Goal: Find specific page/section: Find specific page/section

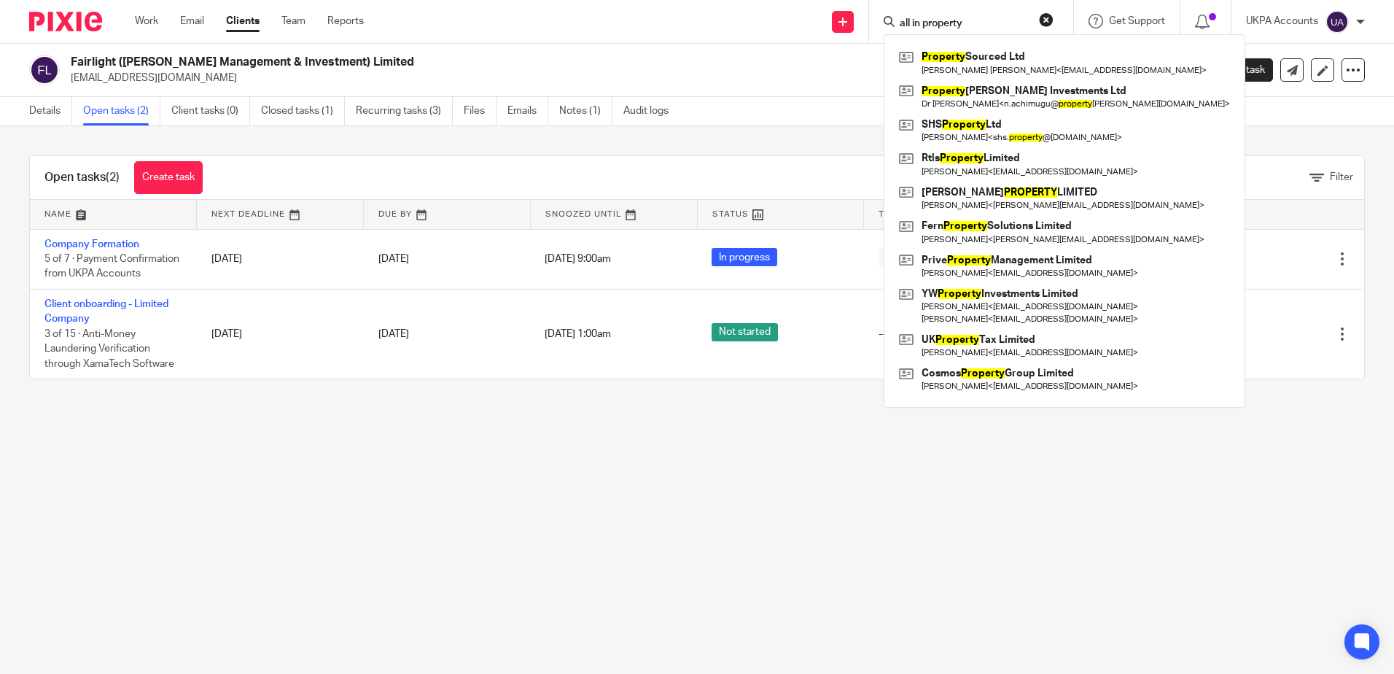
type input "all in property"
drag, startPoint x: 981, startPoint y: 16, endPoint x: 989, endPoint y: 19, distance: 9.2
click at [981, 16] on form "all in property" at bounding box center [975, 21] width 155 height 18
click at [994, 21] on input "all in property" at bounding box center [963, 23] width 131 height 13
drag, startPoint x: 998, startPoint y: 21, endPoint x: 720, endPoint y: 63, distance: 280.8
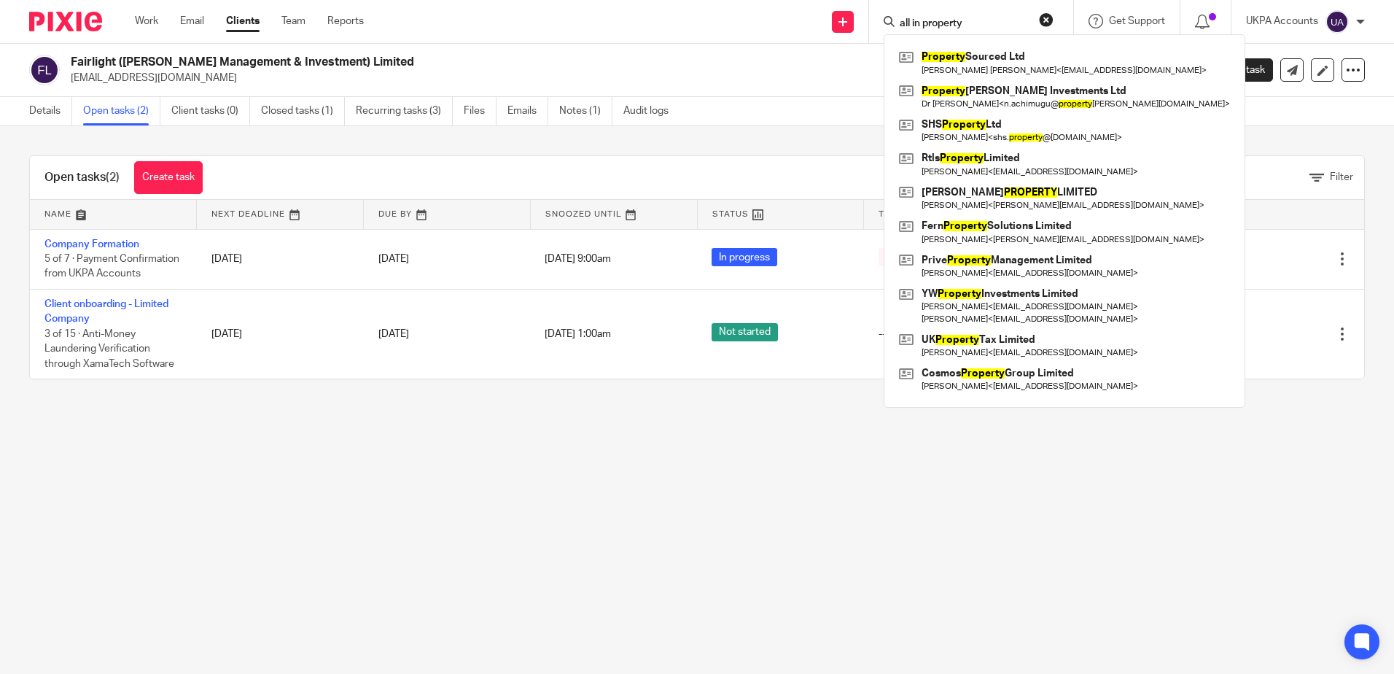
click at [645, 26] on div "Send new email Create task Add client all in property Property Sourced Ltd Mary…" at bounding box center [890, 21] width 1008 height 43
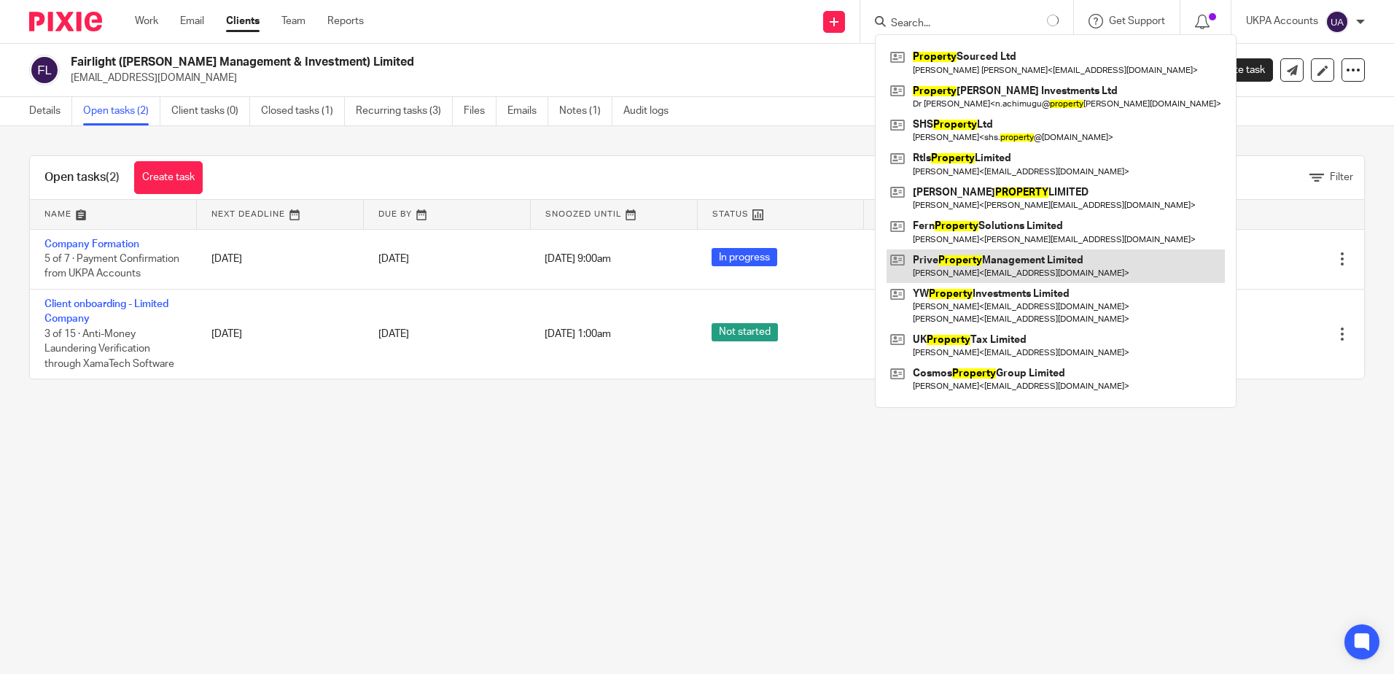
paste input "All In Property Group Ltd"
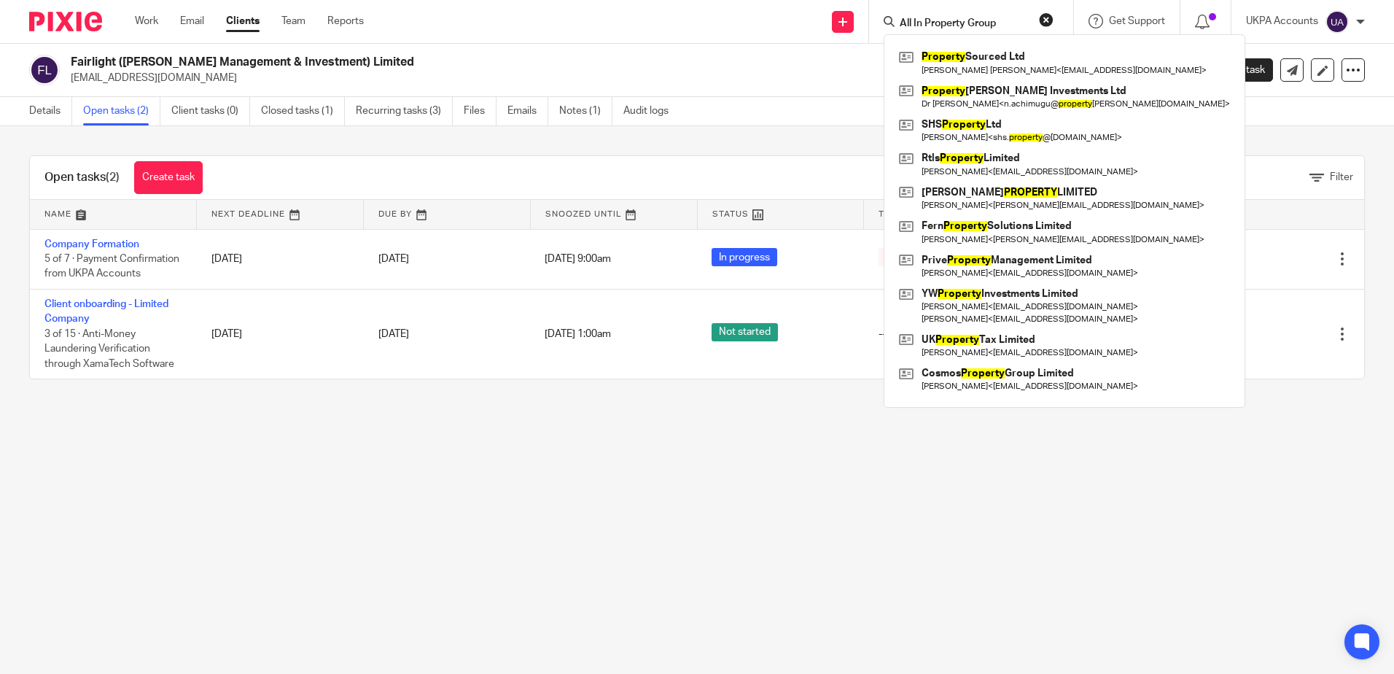
click at [1008, 20] on input "All In Property Group" at bounding box center [963, 23] width 131 height 13
type input "All In Property"
drag, startPoint x: 914, startPoint y: 484, endPoint x: 553, endPoint y: 34, distance: 577.2
click at [913, 484] on main "Fairlight (Cosimo Management & Investment) Limited tonypadgett1@gmail.com Creat…" at bounding box center [697, 337] width 1394 height 674
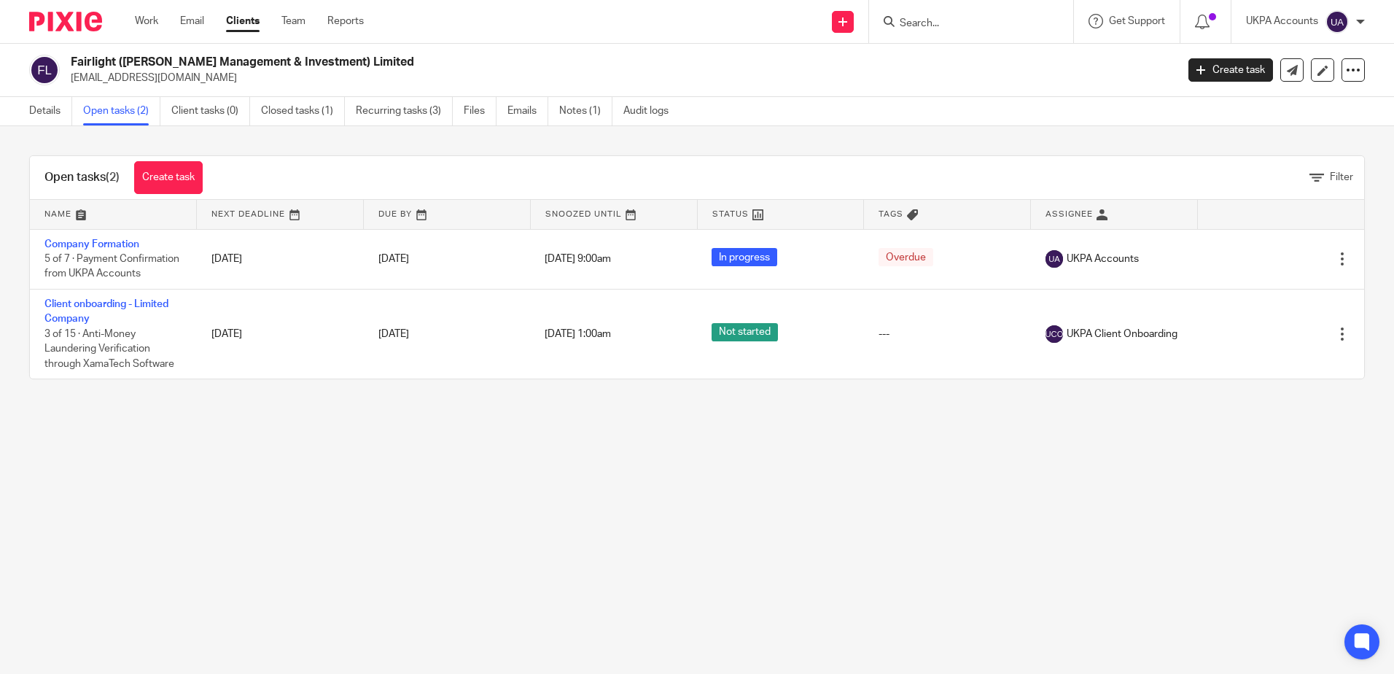
click at [951, 22] on input "Search" at bounding box center [963, 23] width 131 height 13
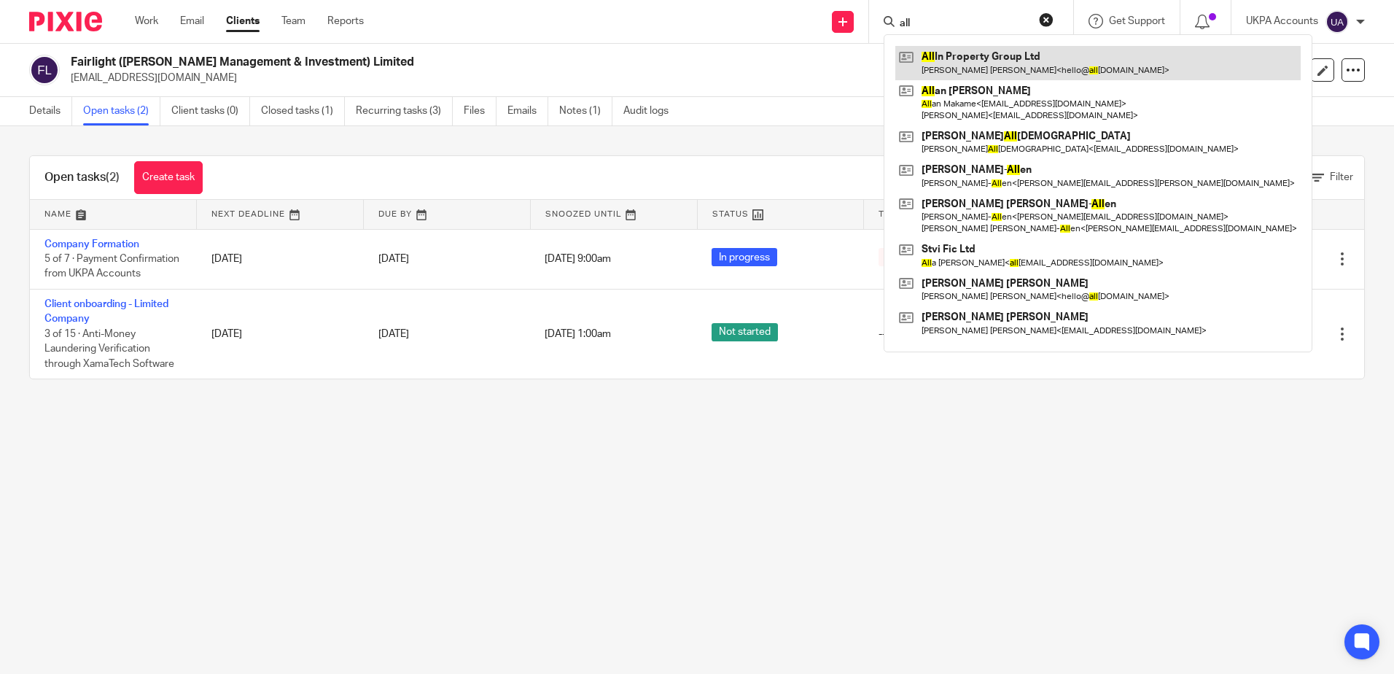
type input "all"
click at [964, 58] on link at bounding box center [1097, 63] width 405 height 34
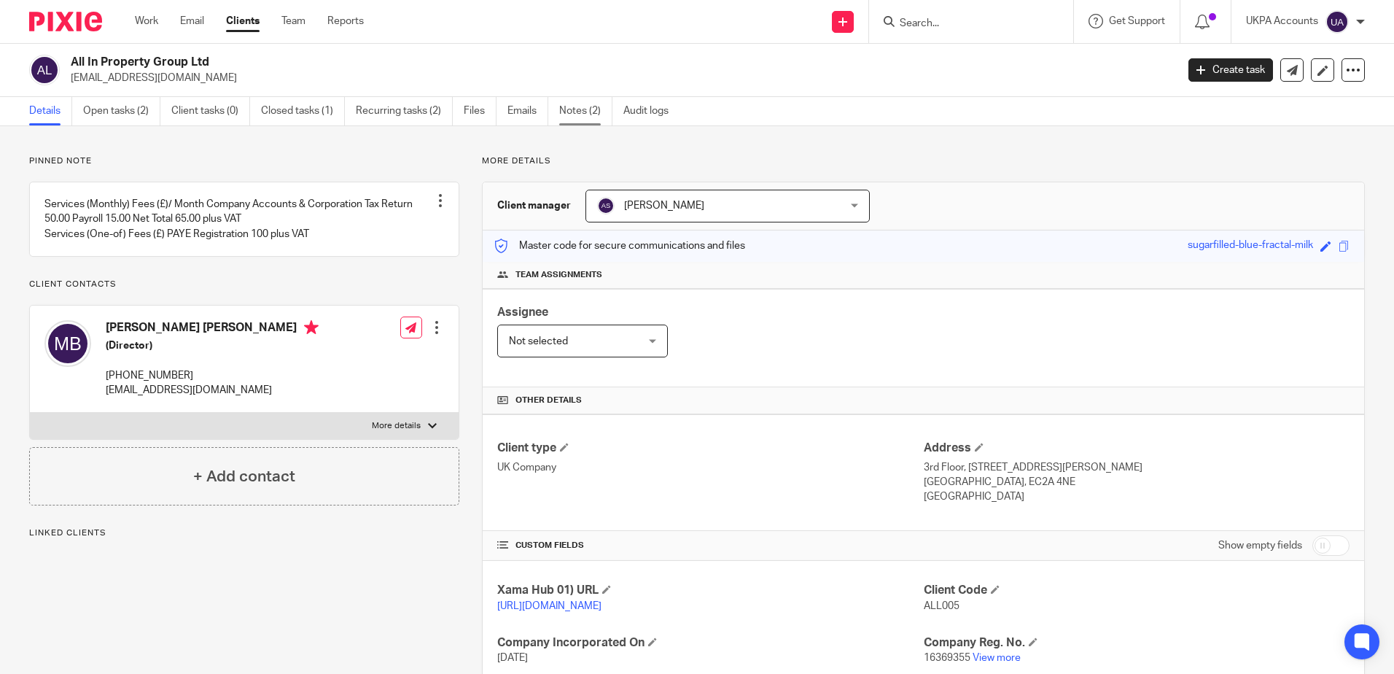
click at [575, 108] on link "Notes (2)" at bounding box center [585, 111] width 53 height 28
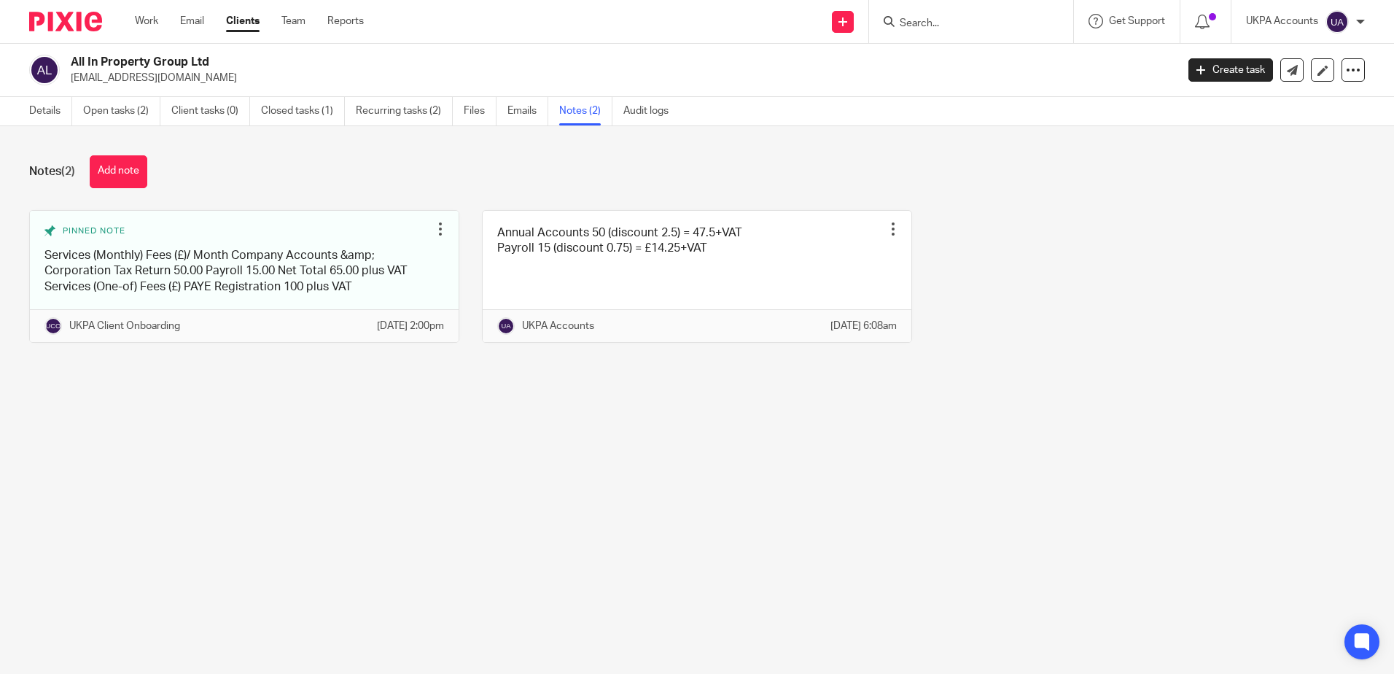
click at [385, 464] on main "All In Property Group Ltd [EMAIL_ADDRESS][DOMAIN_NAME] Create task Update from …" at bounding box center [697, 337] width 1394 height 674
click at [1160, 452] on main "All In Property Group Ltd [EMAIL_ADDRESS][DOMAIN_NAME] Create task Update from …" at bounding box center [697, 337] width 1394 height 674
click at [988, 28] on input "Search" at bounding box center [963, 23] width 131 height 13
paste input "Syntropy Property Ltd"
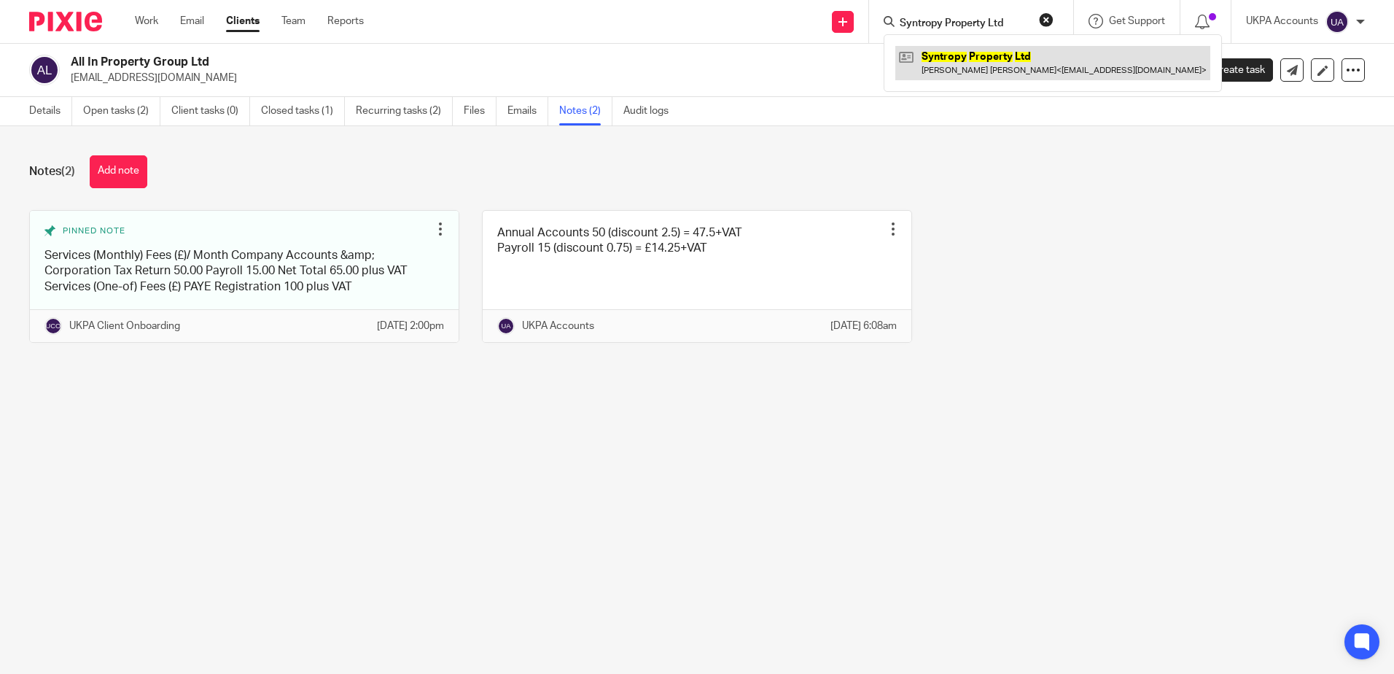
type input "Syntropy Property Ltd"
click at [979, 52] on link at bounding box center [1052, 63] width 315 height 34
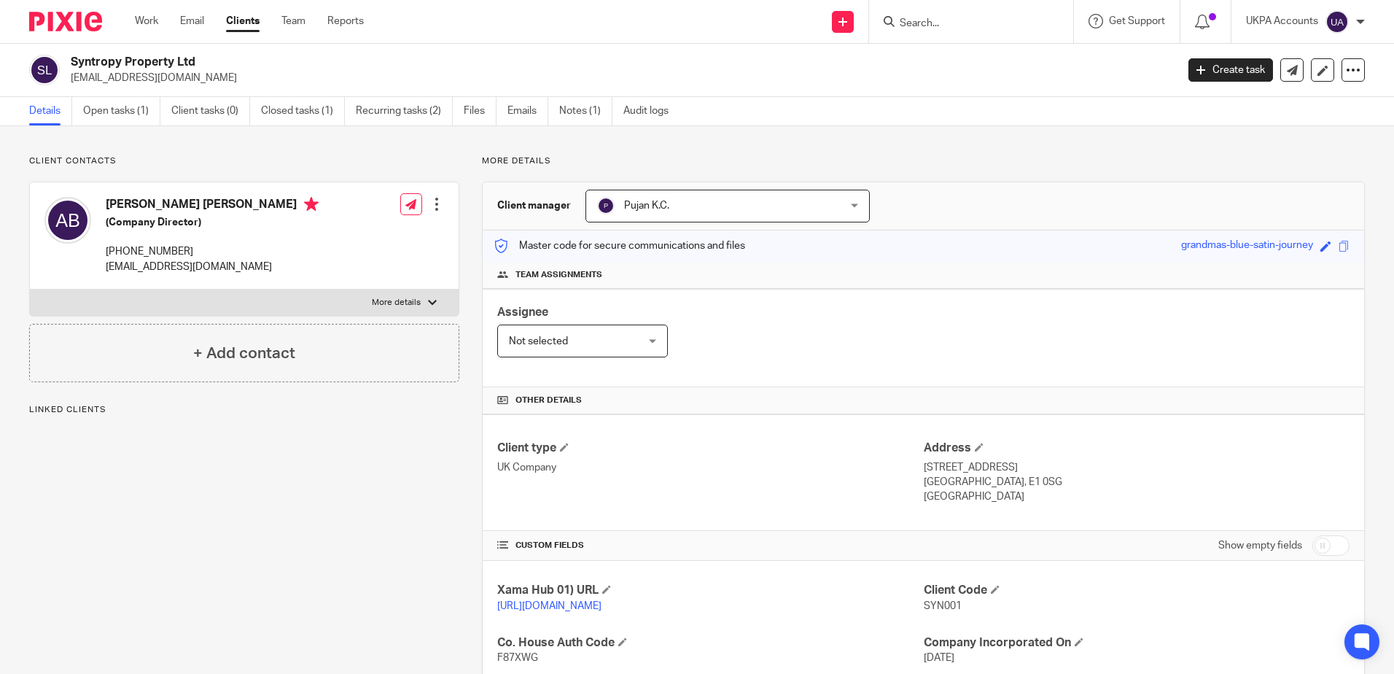
click at [72, 536] on div "Client contacts Amber Catherine Louise Billingham (Company Director) +44 790 55…" at bounding box center [233, 526] width 453 height 742
drag, startPoint x: 111, startPoint y: 98, endPoint x: 557, endPoint y: 192, distance: 455.8
click at [111, 98] on link "Open tasks (1)" at bounding box center [121, 111] width 77 height 28
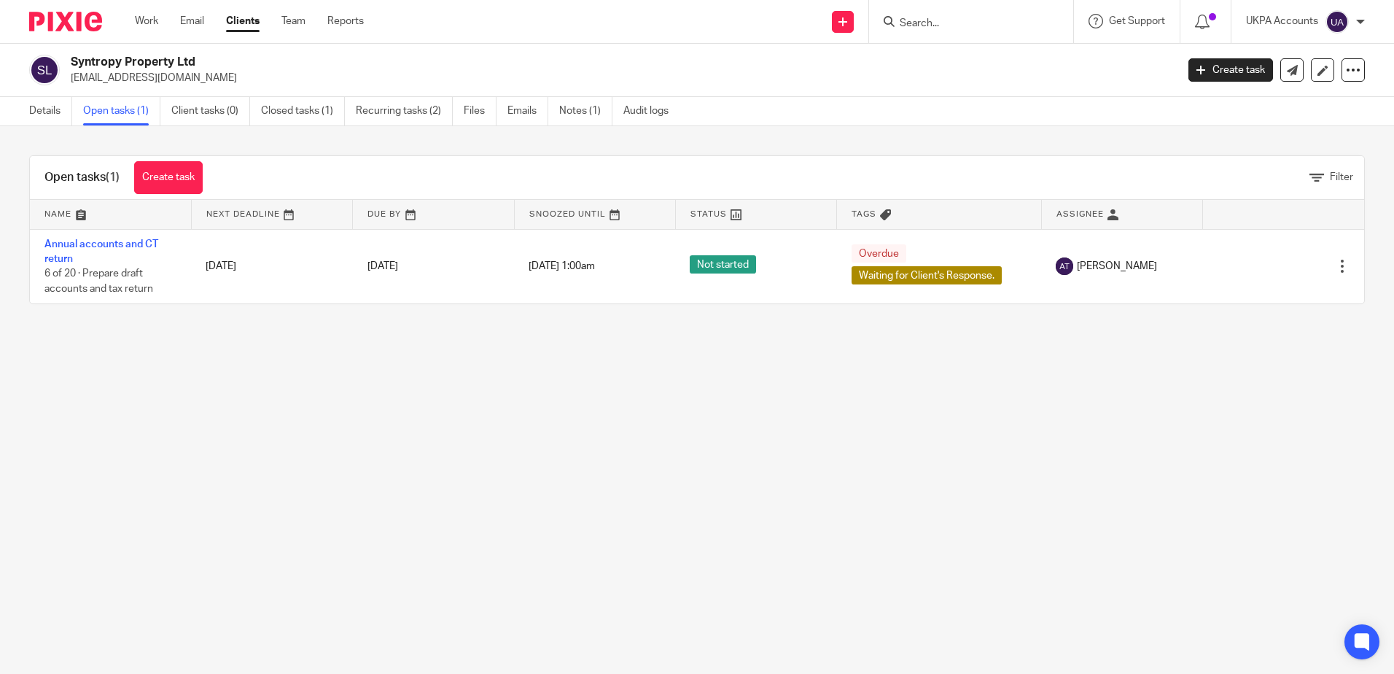
drag, startPoint x: 546, startPoint y: 432, endPoint x: 644, endPoint y: 77, distance: 367.5
click at [546, 432] on main "Syntropy Property Ltd bamboambo@hotmail.com Create task Update from Companies H…" at bounding box center [697, 337] width 1394 height 674
click at [585, 101] on link "Notes (1)" at bounding box center [585, 111] width 53 height 28
